Goal: Information Seeking & Learning: Learn about a topic

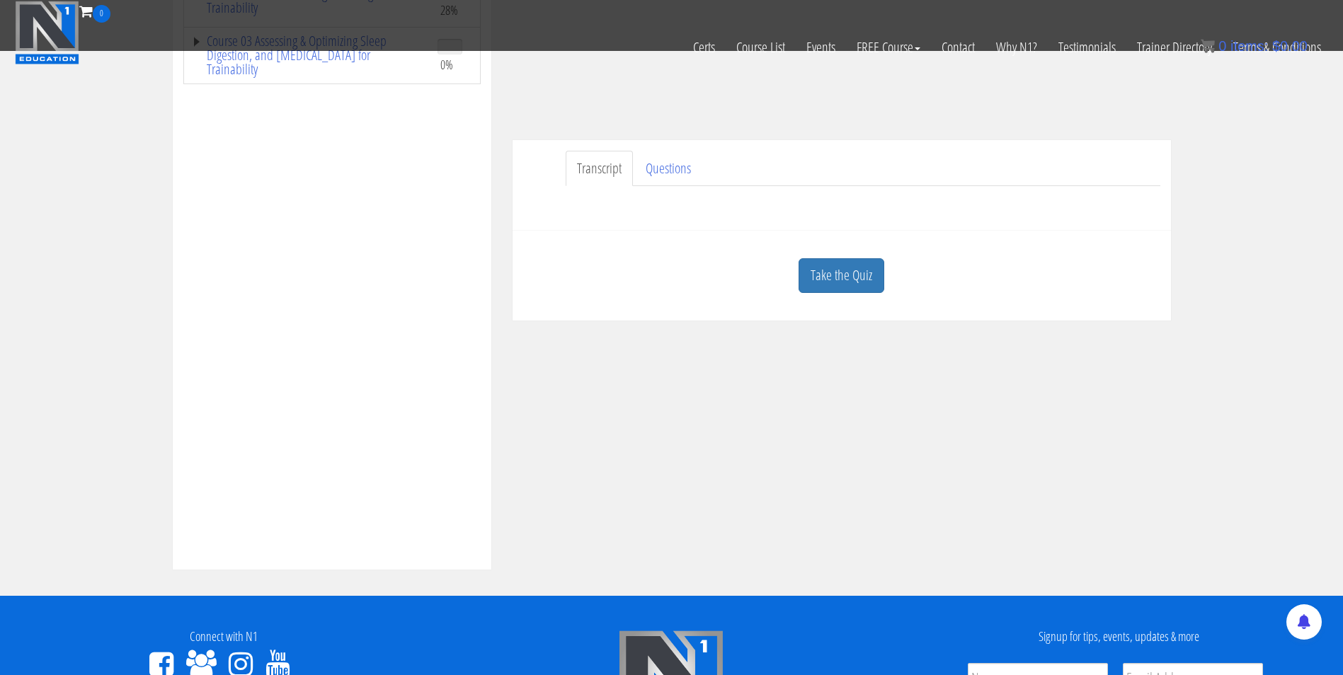
scroll to position [359, 0]
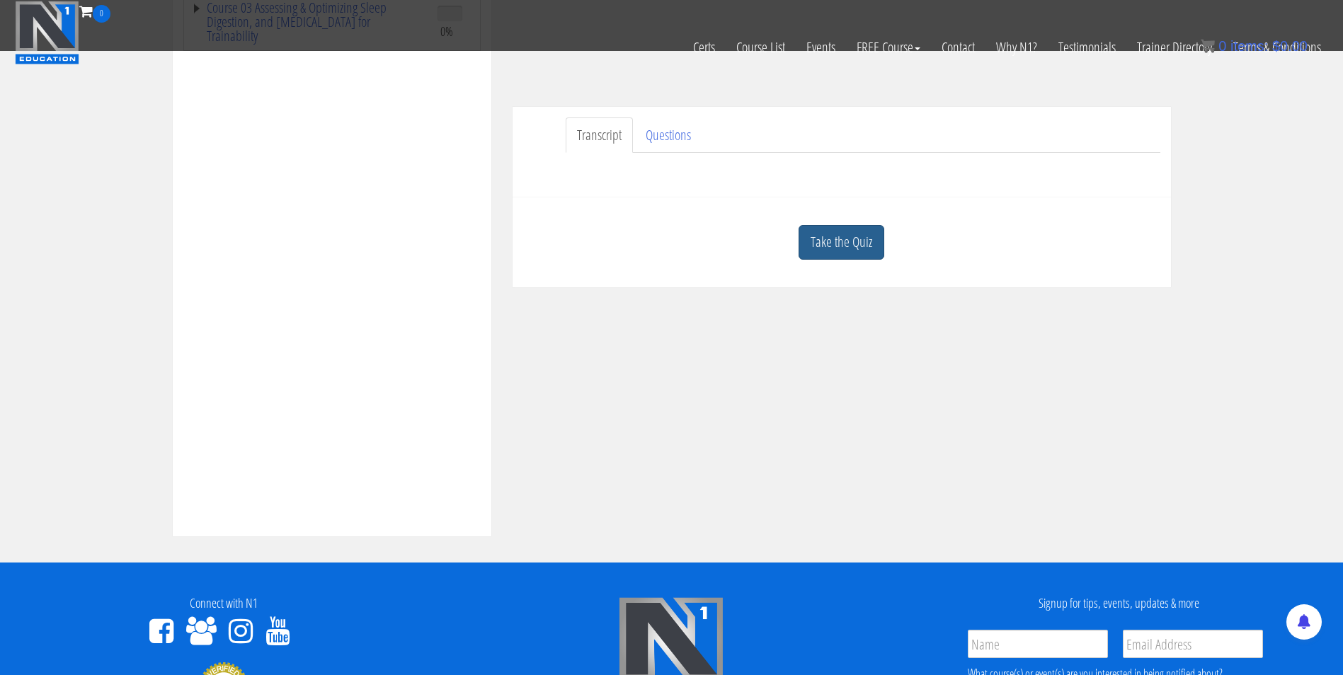
click at [844, 256] on link "Take the Quiz" at bounding box center [842, 242] width 86 height 35
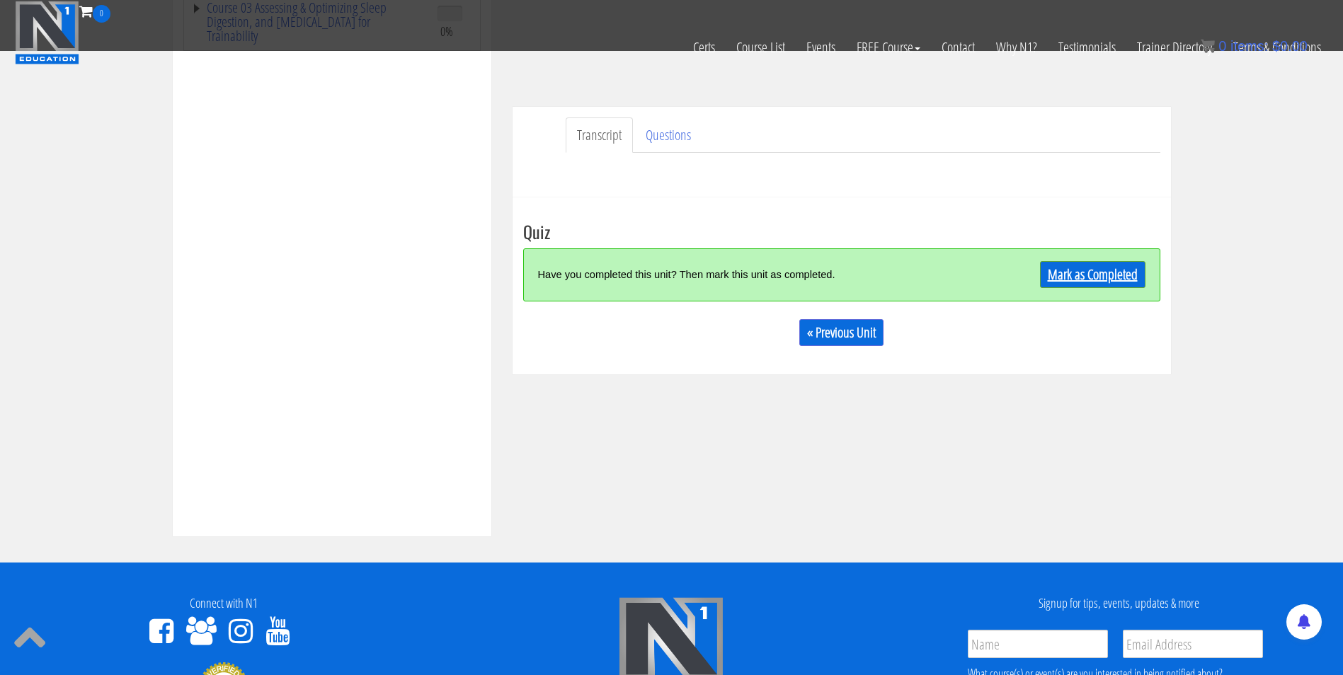
click at [1078, 271] on link "Mark as Completed" at bounding box center [1092, 274] width 105 height 27
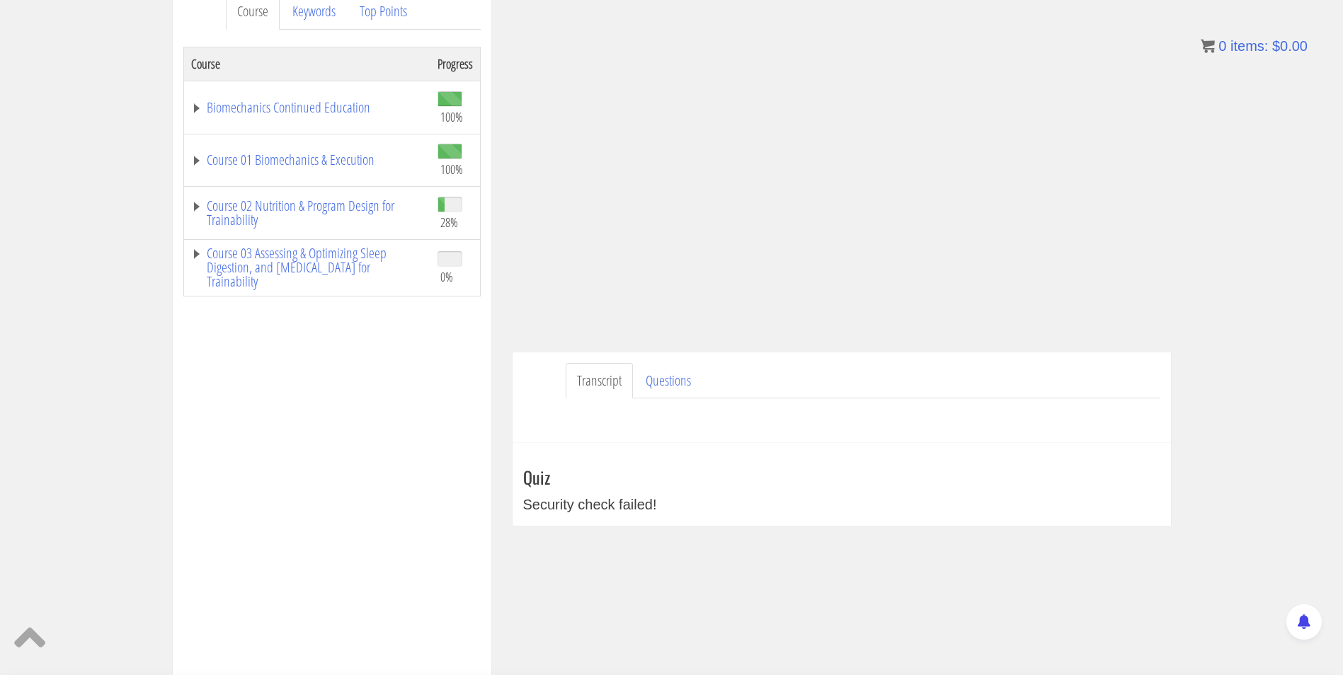
scroll to position [0, 0]
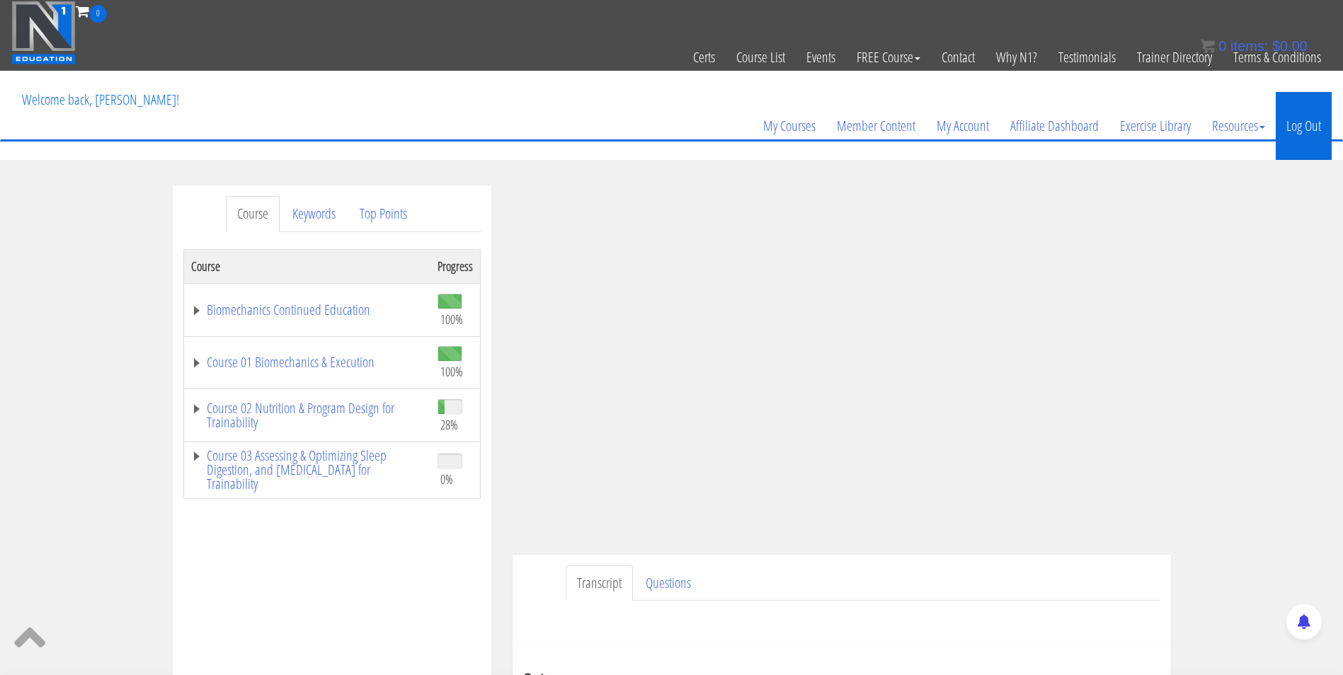
click at [1283, 125] on link "Log Out" at bounding box center [1304, 126] width 56 height 68
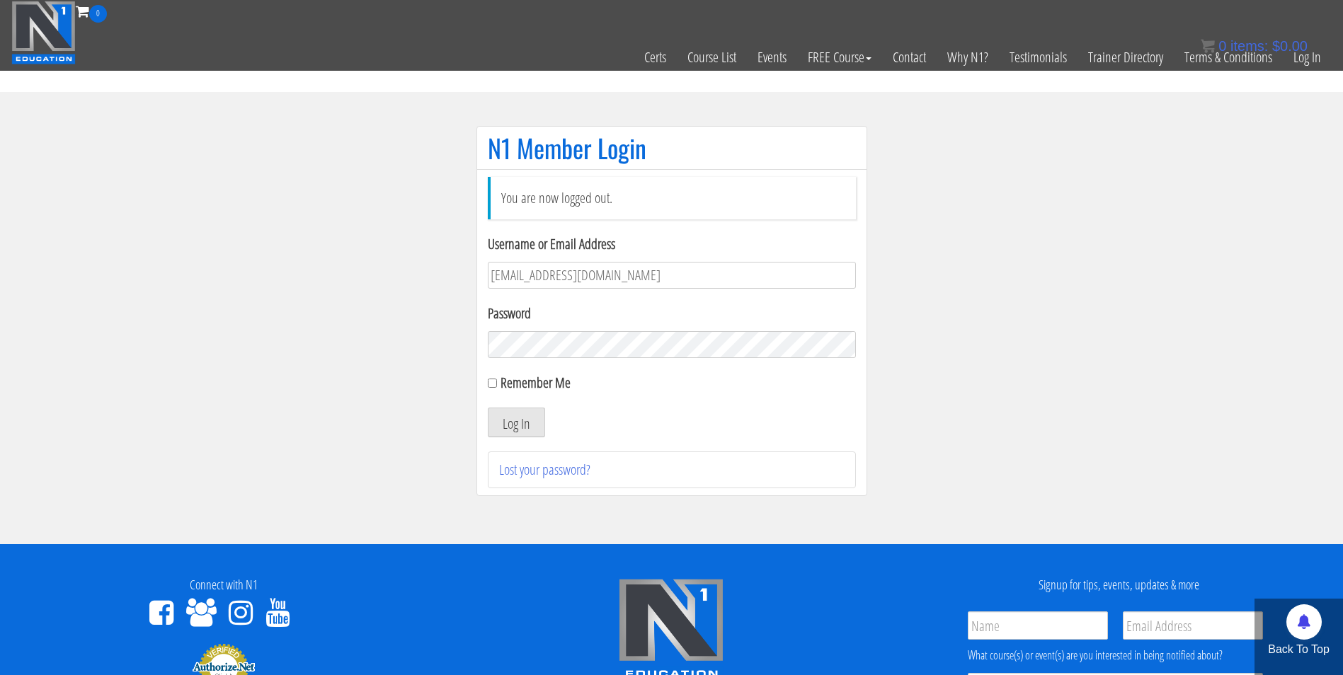
type input "[EMAIL_ADDRESS][DOMAIN_NAME]"
click at [488, 408] on button "Log In" at bounding box center [516, 423] width 57 height 30
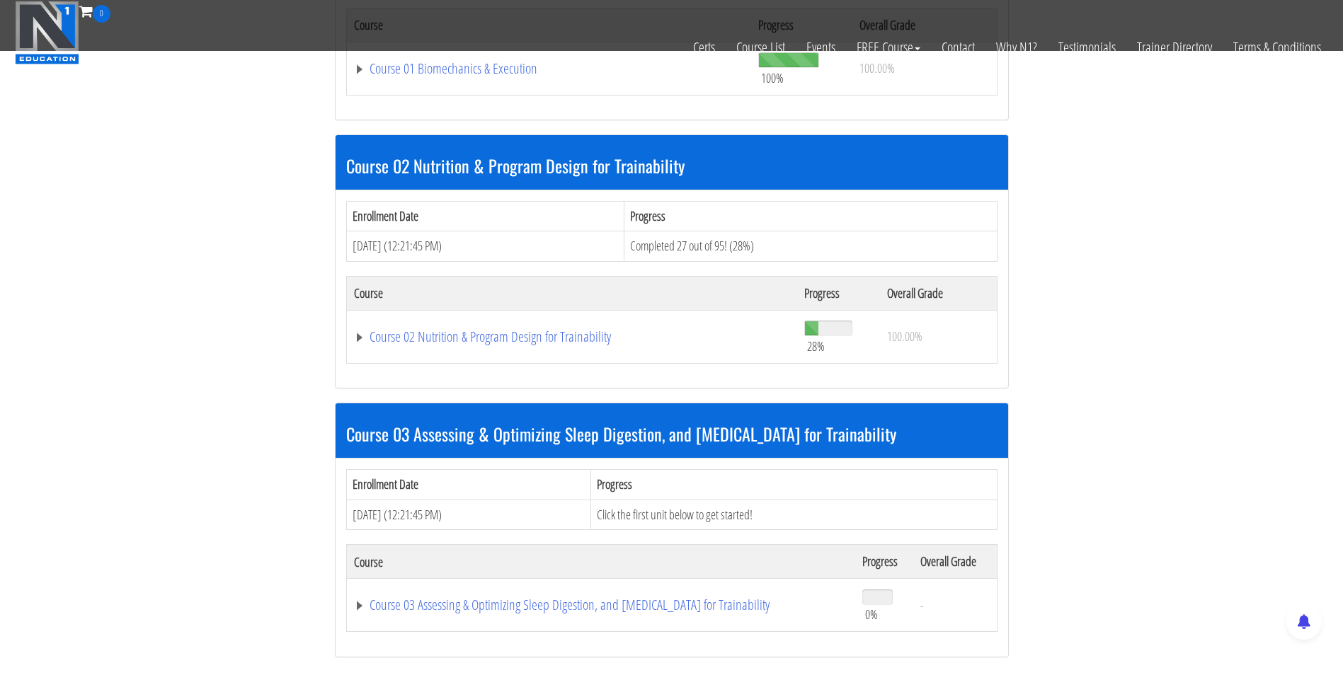
scroll to position [614, 0]
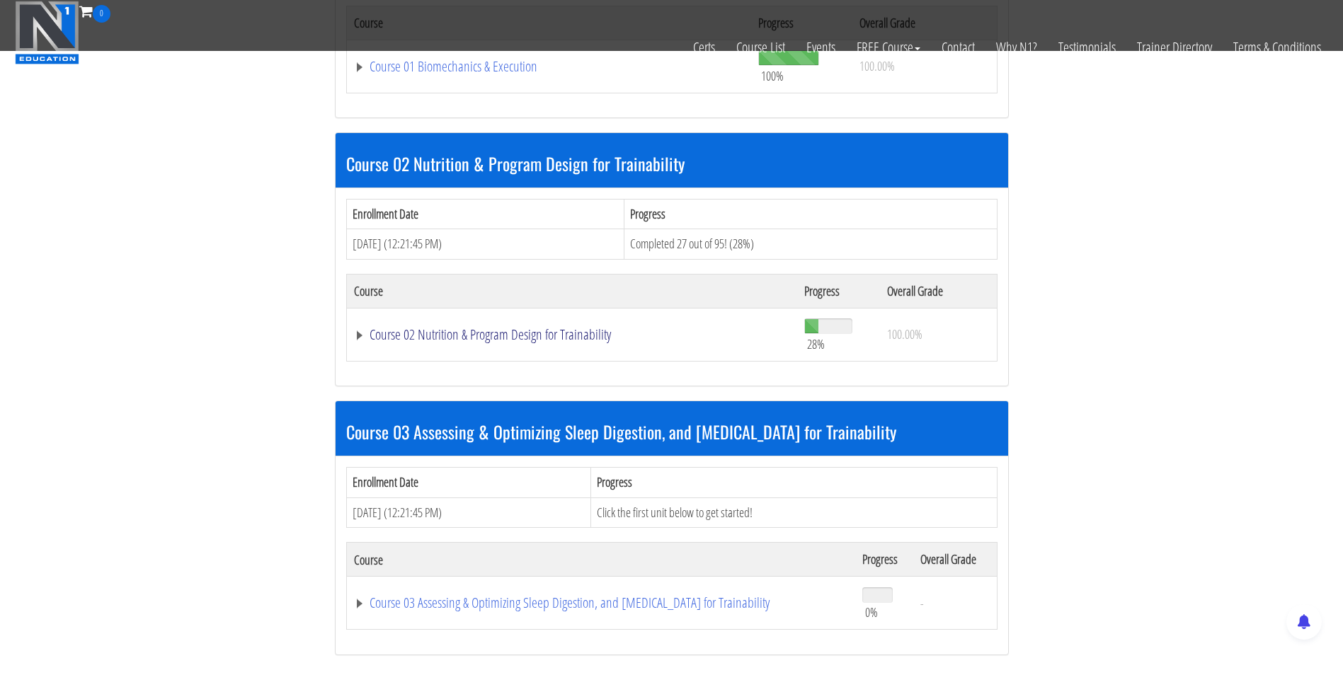
click at [561, 342] on link "Course 02 Nutrition & Program Design for Trainability" at bounding box center [572, 335] width 437 height 14
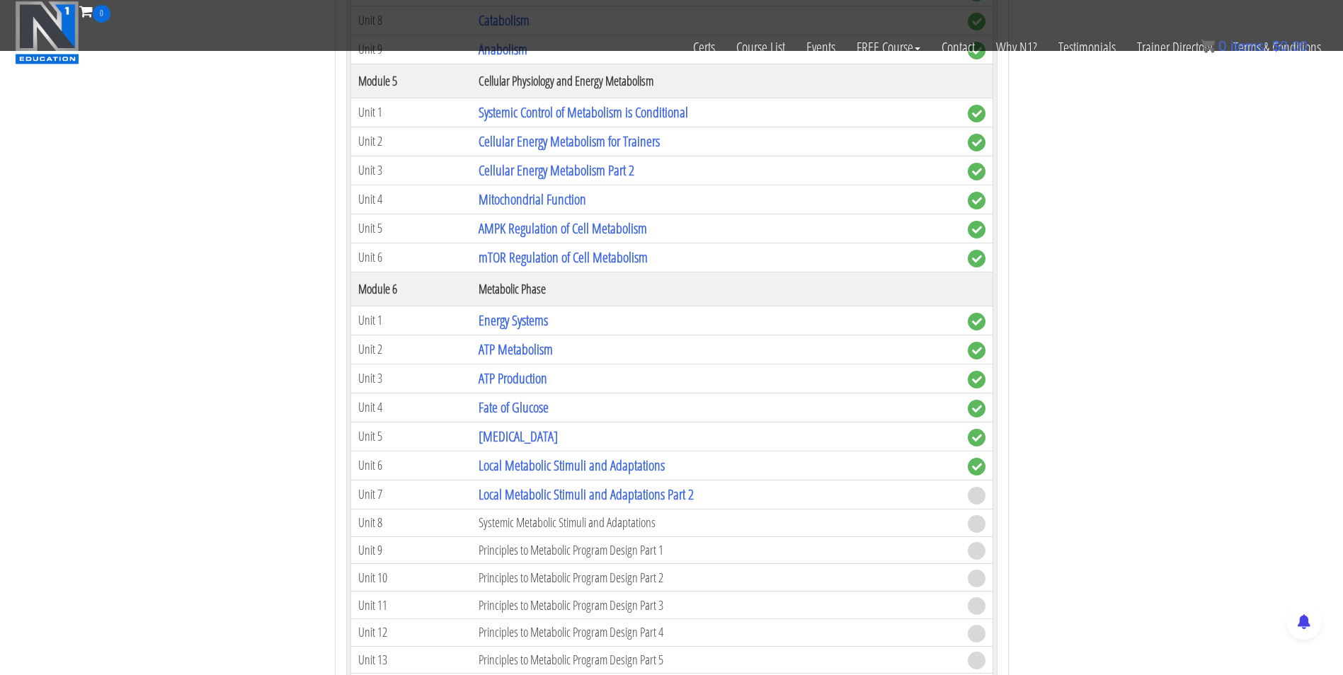
scroll to position [1486, 0]
click at [583, 488] on link "Local Metabolic Stimuli and Adaptations Part 2" at bounding box center [586, 495] width 215 height 19
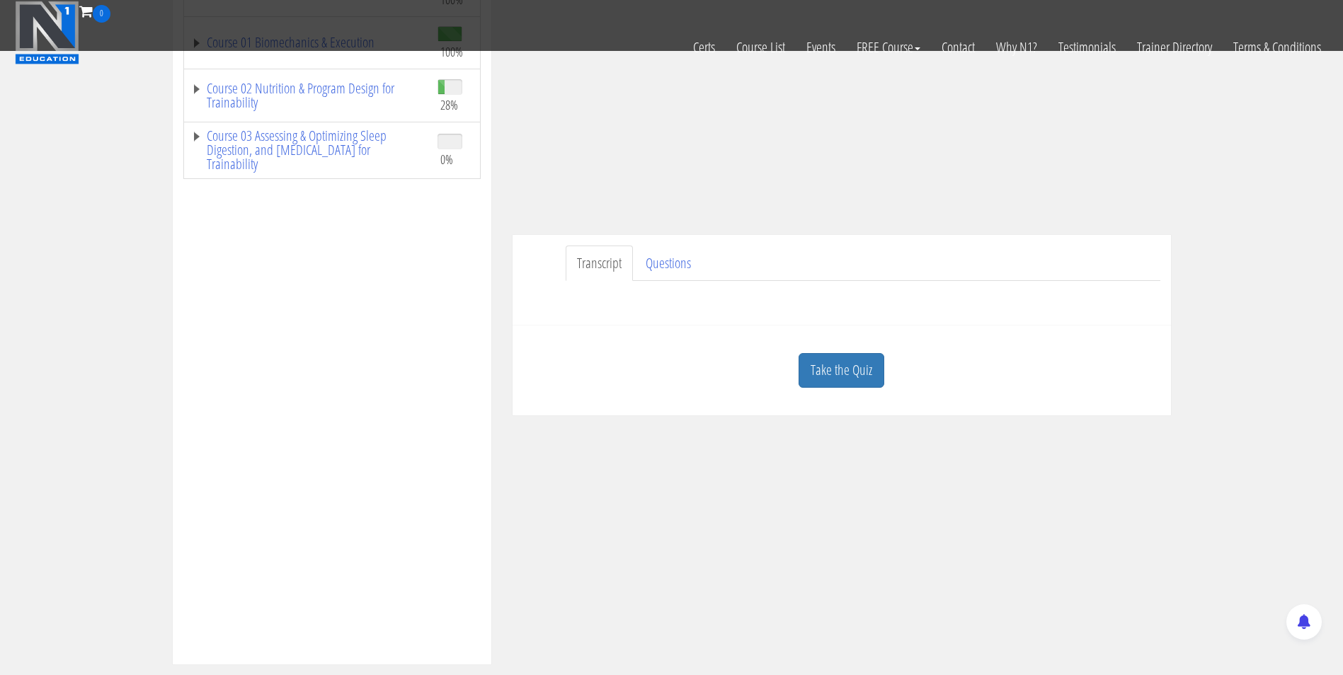
scroll to position [321, 0]
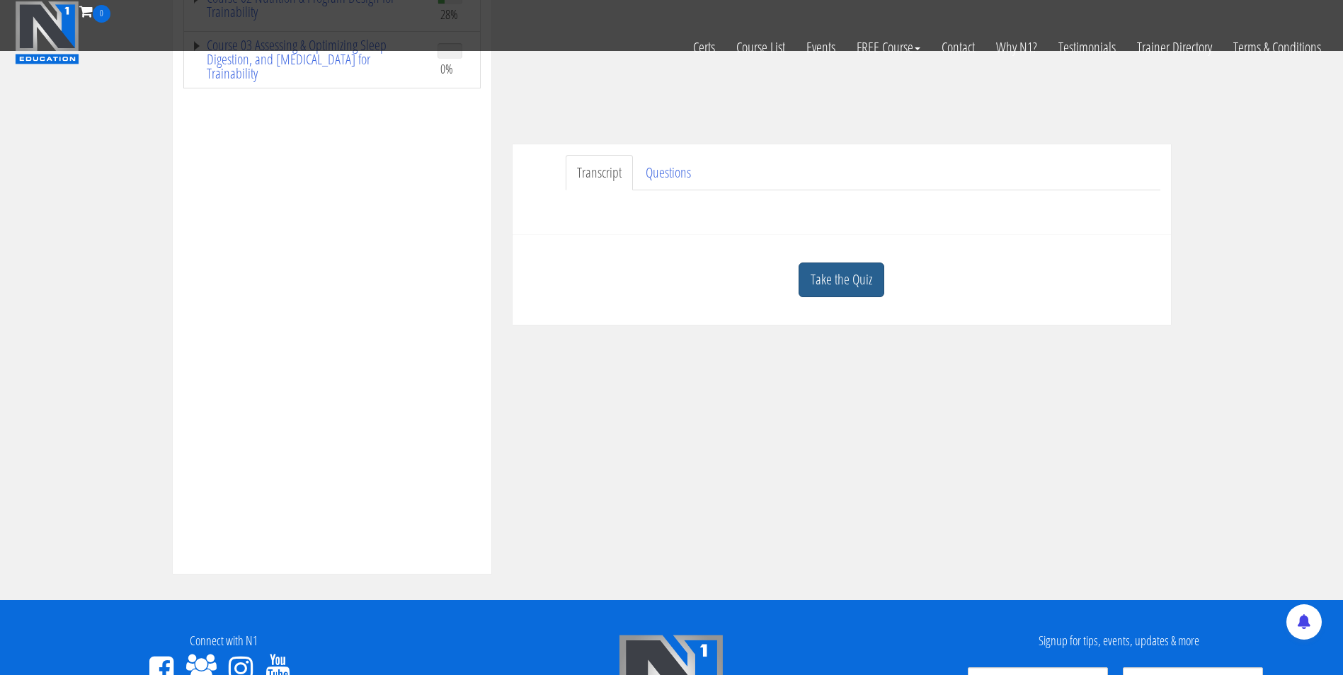
click at [864, 279] on link "Take the Quiz" at bounding box center [842, 280] width 86 height 35
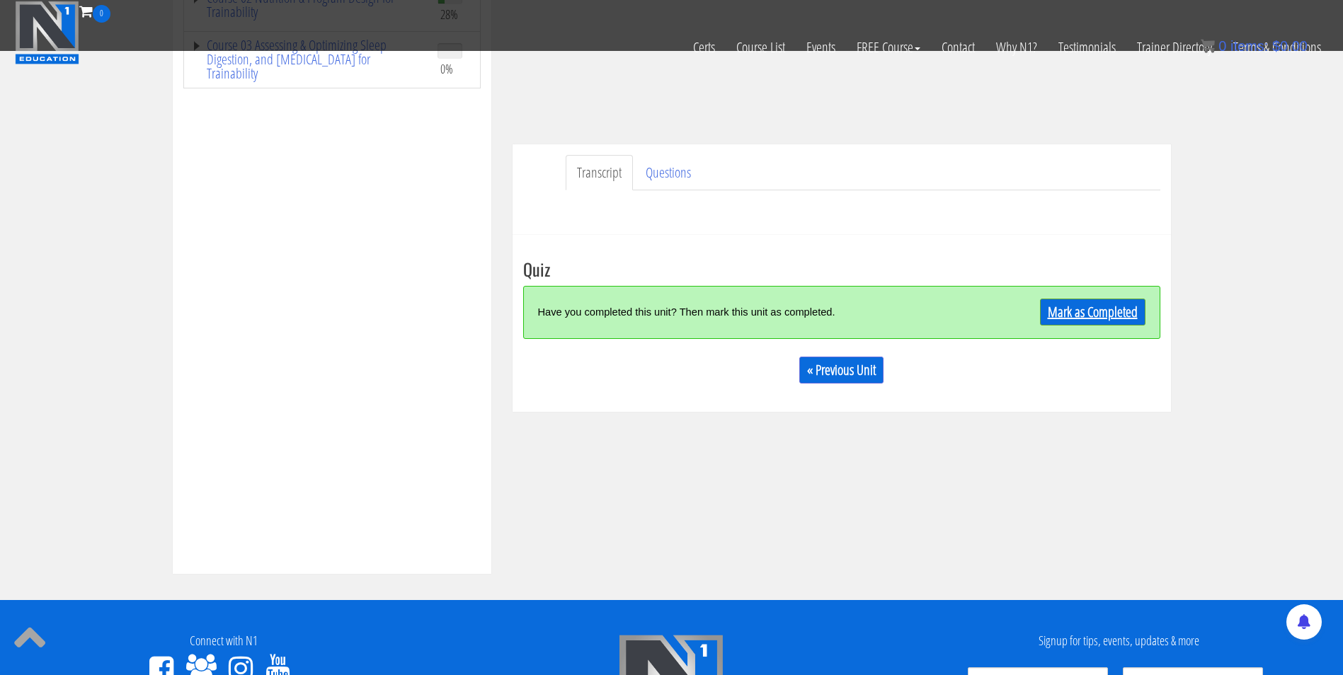
click at [1116, 314] on link "Mark as Completed" at bounding box center [1092, 312] width 105 height 27
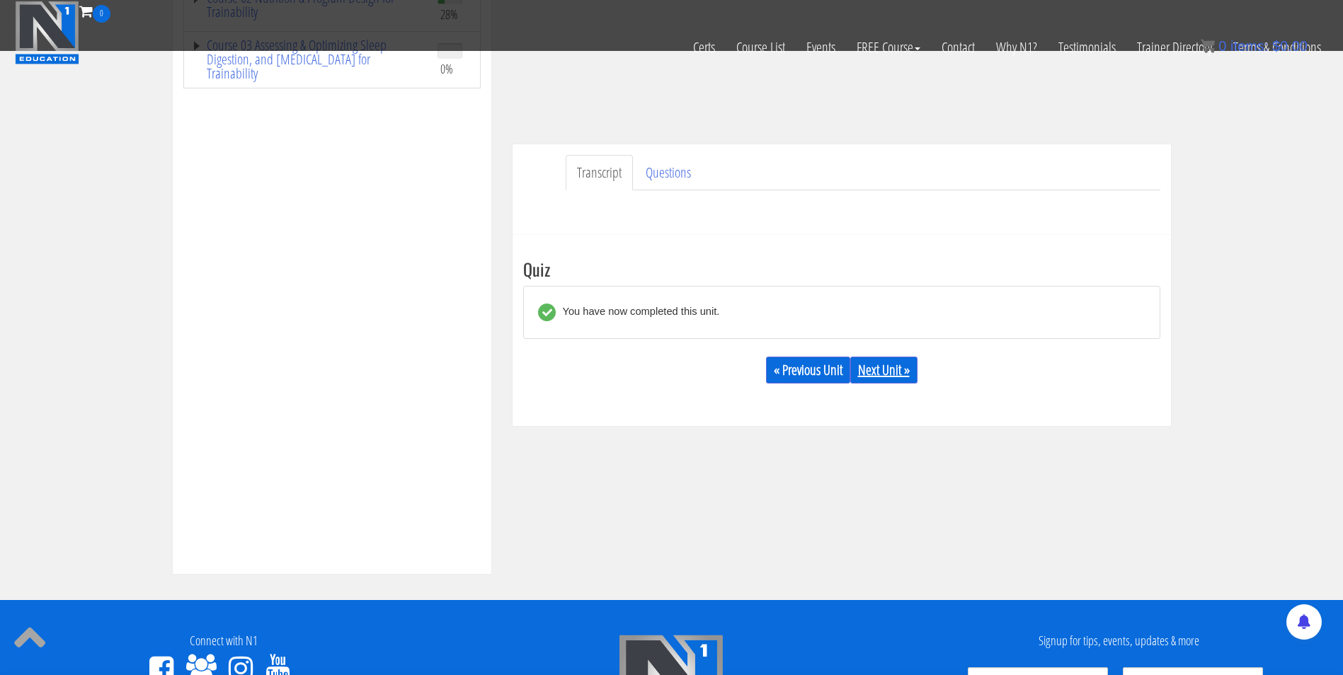
click at [884, 372] on link "Next Unit »" at bounding box center [883, 370] width 67 height 27
